Goal: Browse casually

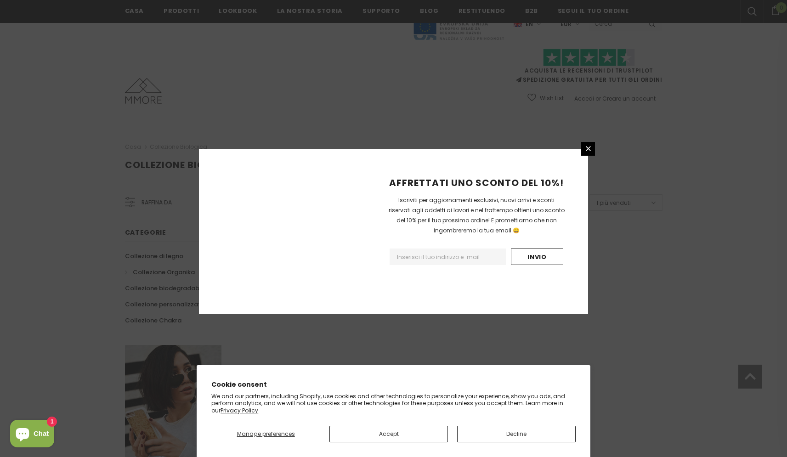
scroll to position [485, 0]
